Goal: Check status: Check status

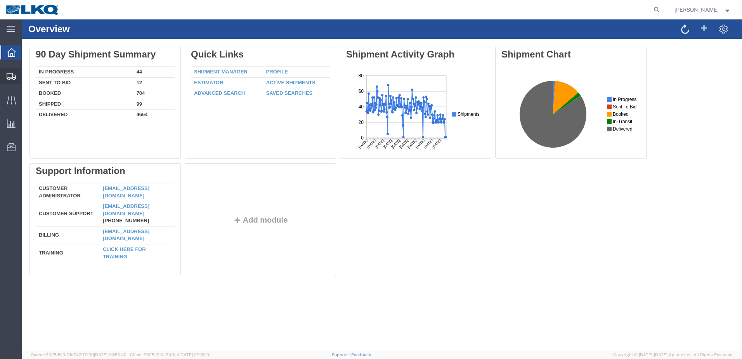
click at [27, 75] on span "Shipments" at bounding box center [23, 76] width 5 height 16
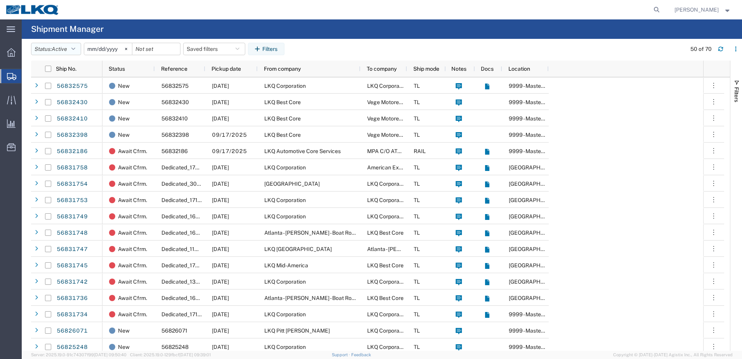
click at [75, 48] on icon "button" at bounding box center [73, 48] width 4 height 5
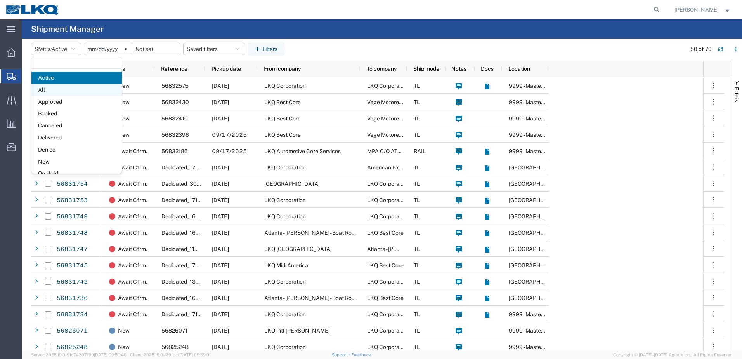
click at [45, 88] on span "All" at bounding box center [76, 90] width 90 height 12
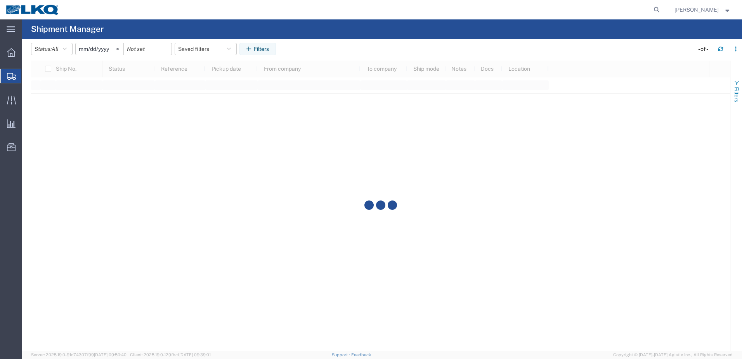
click at [737, 84] on span "button" at bounding box center [737, 83] width 6 height 6
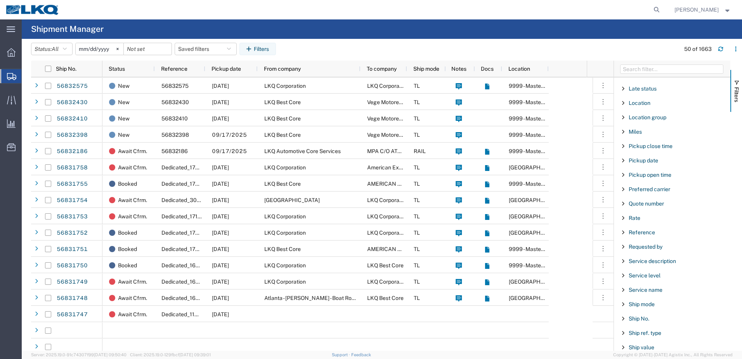
scroll to position [543, 0]
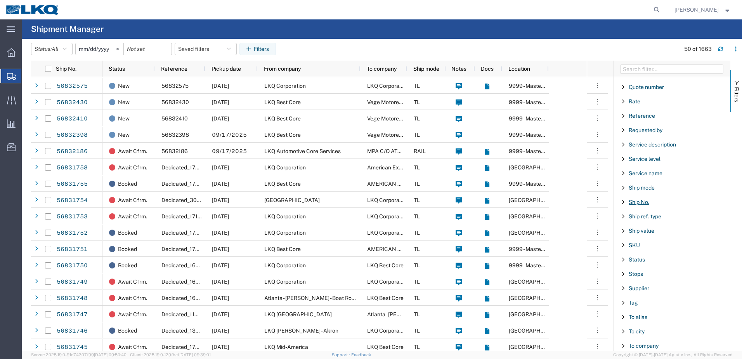
click at [638, 201] on span "Ship No." at bounding box center [639, 202] width 21 height 6
click at [636, 236] on input "Filter Value" at bounding box center [675, 234] width 102 height 9
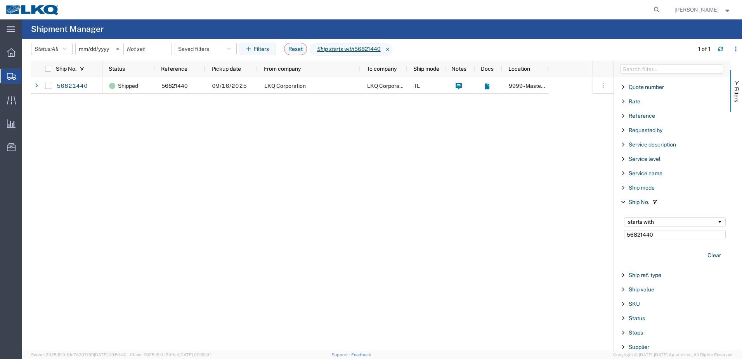
type input "56821440"
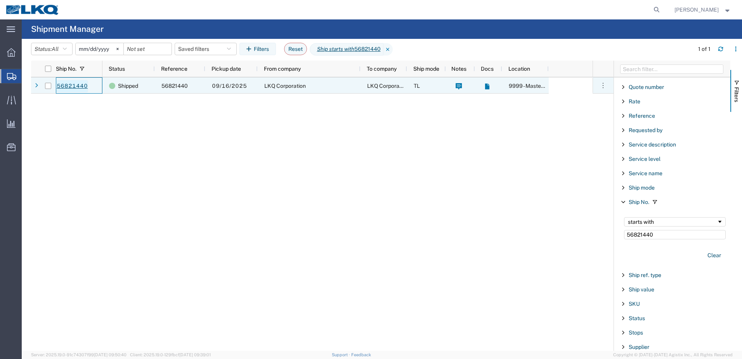
click at [66, 85] on link "56821440" at bounding box center [72, 86] width 32 height 12
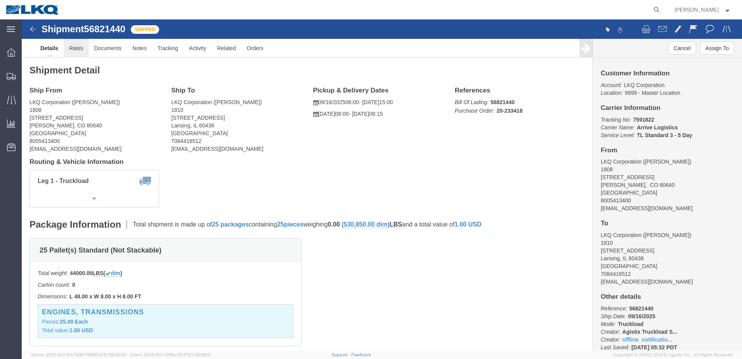
click link "Rates"
